Goal: Find specific page/section: Find specific page/section

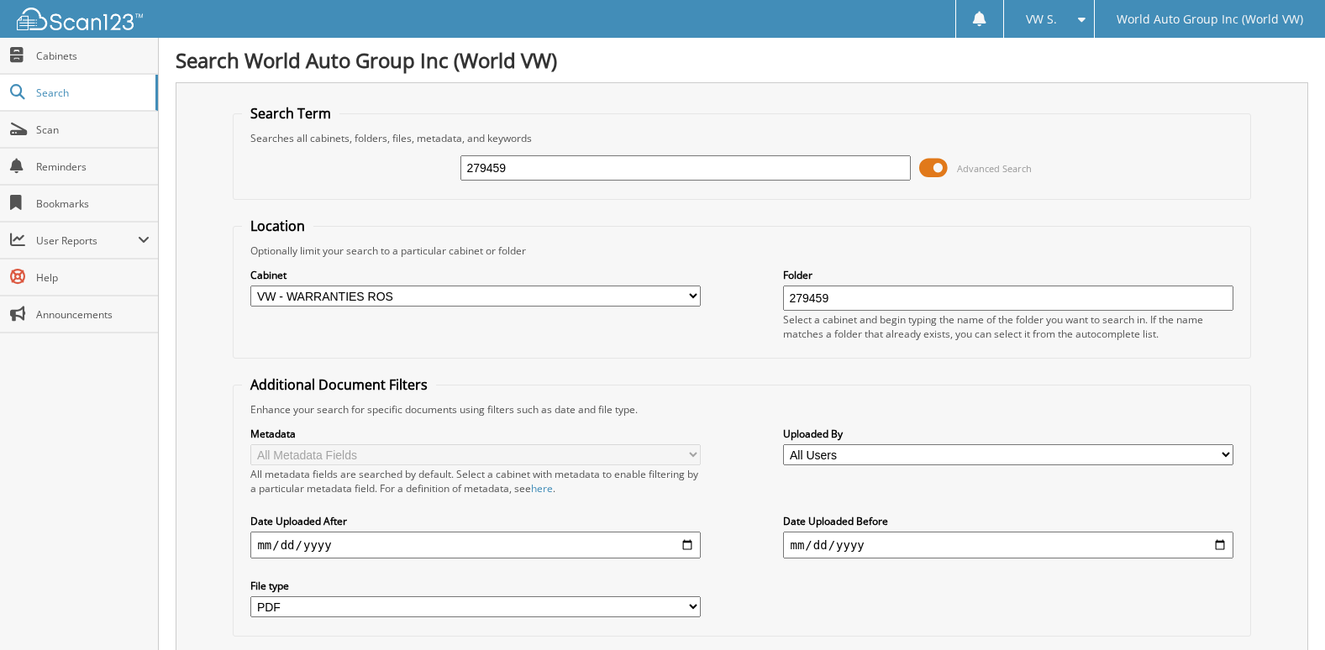
select select "pdf"
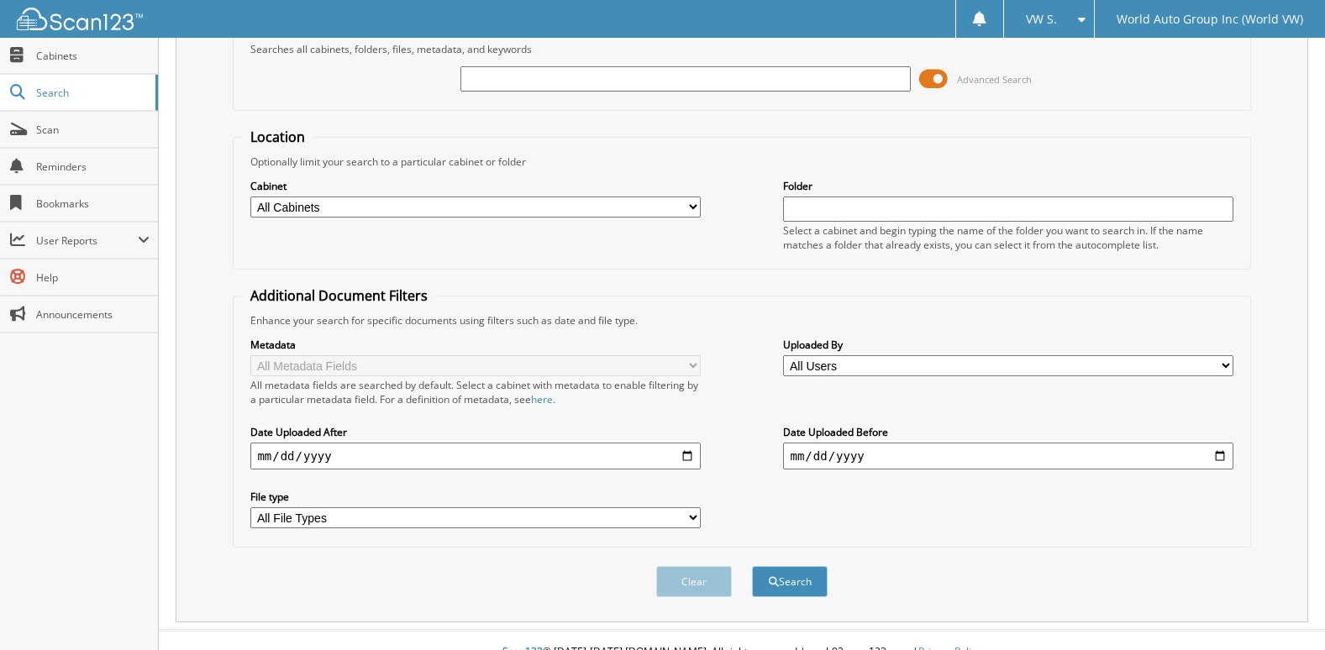
scroll to position [113, 0]
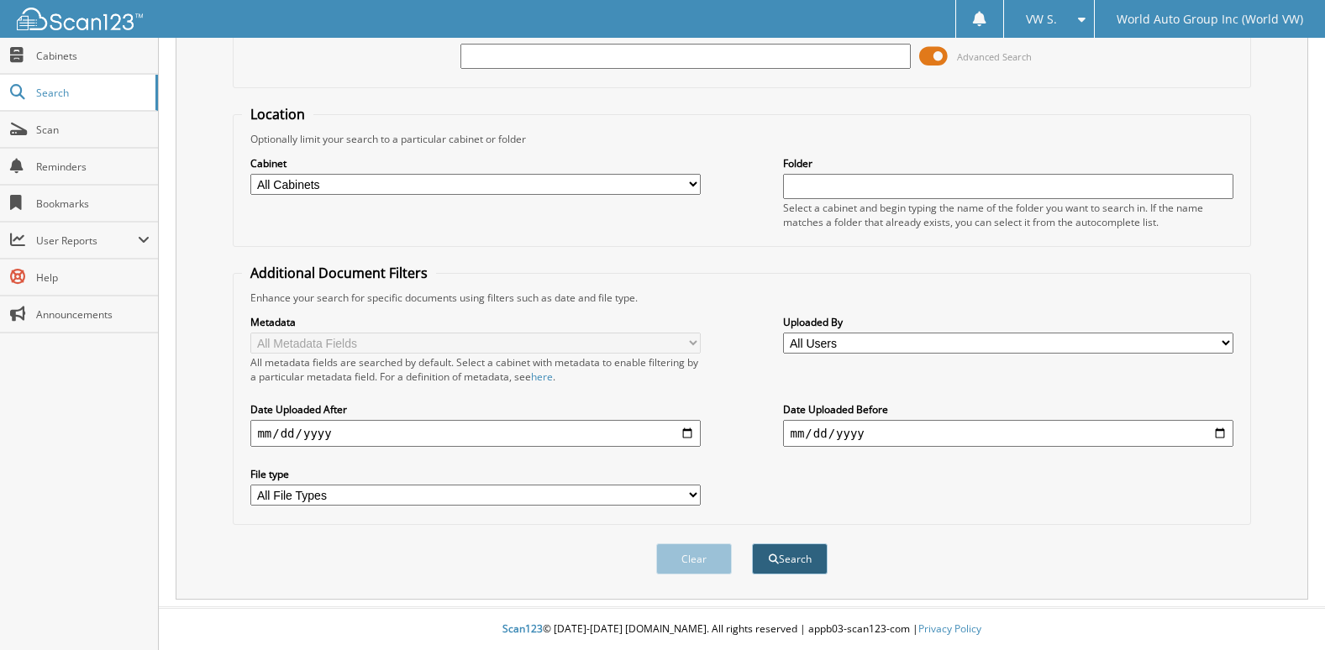
click at [792, 562] on button "Search" at bounding box center [790, 559] width 76 height 31
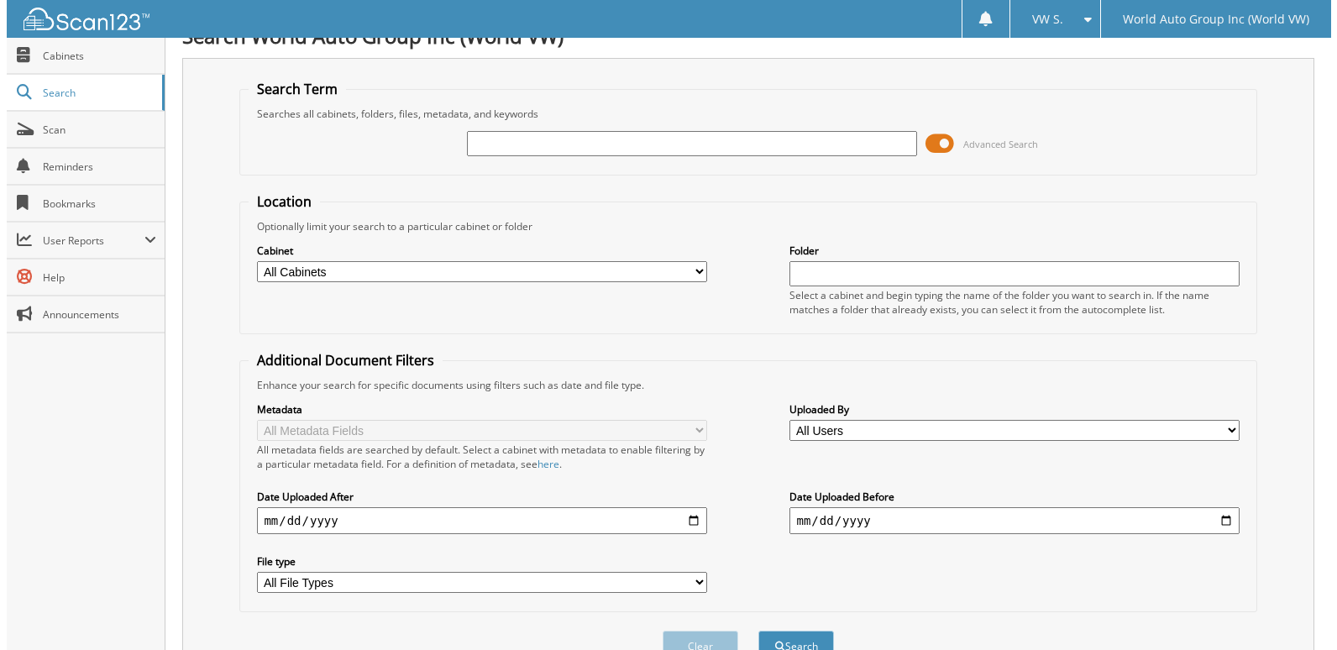
scroll to position [0, 0]
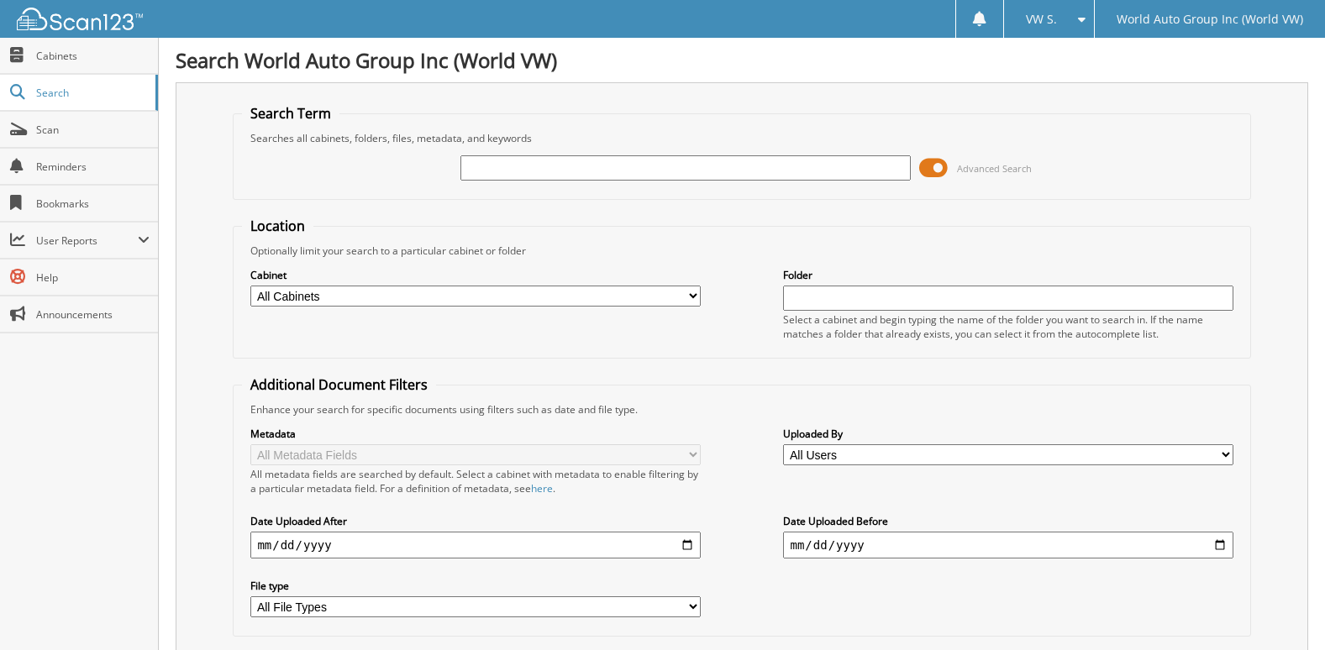
click at [487, 168] on input "text" at bounding box center [684, 167] width 449 height 25
type input "279459"
click at [938, 171] on span at bounding box center [933, 167] width 29 height 25
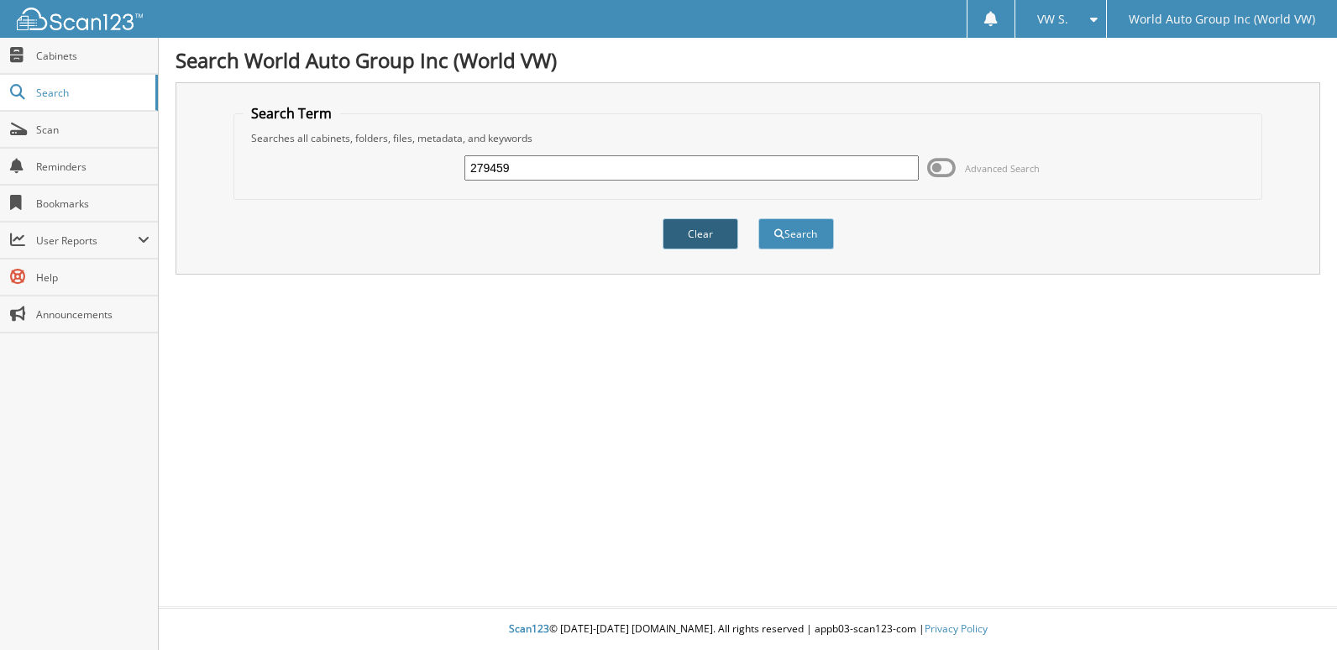
click at [701, 239] on button "Clear" at bounding box center [701, 233] width 76 height 31
click at [802, 229] on button "Search" at bounding box center [797, 233] width 76 height 31
click at [537, 171] on input "text" at bounding box center [692, 167] width 454 height 25
type input "275444"
click at [791, 240] on button "Search" at bounding box center [797, 233] width 76 height 31
